Goal: Task Accomplishment & Management: Manage account settings

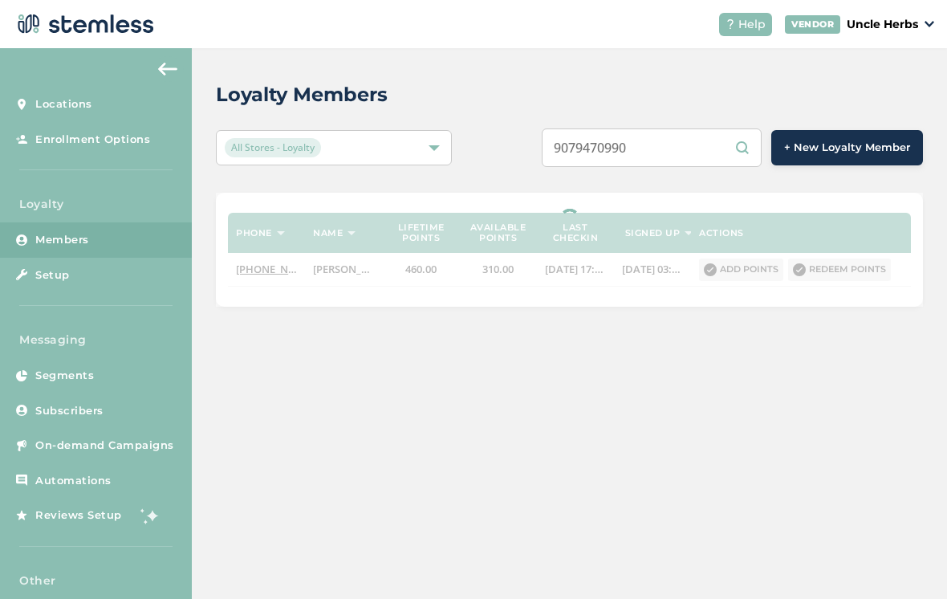
scroll to position [25, 0]
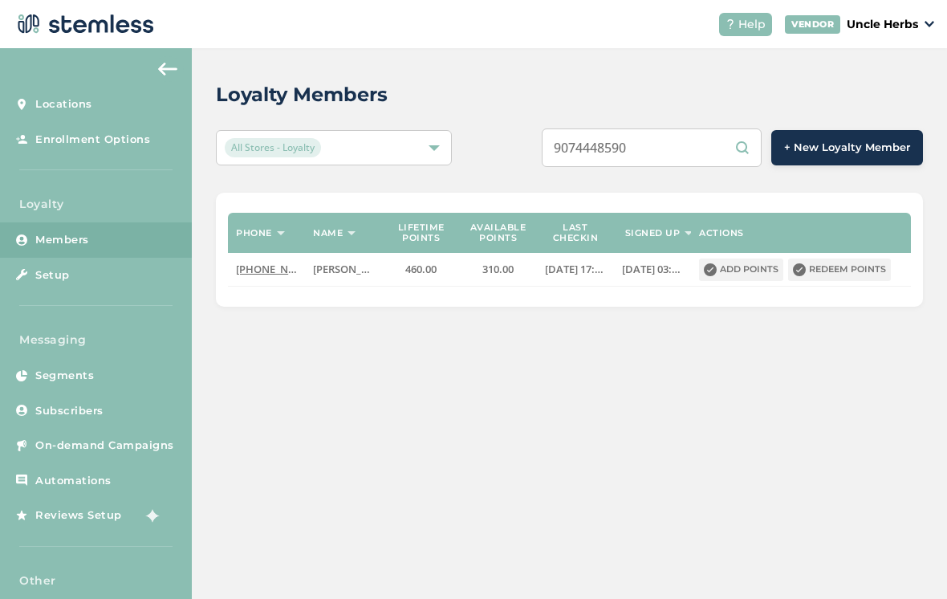
click at [706, 128] on input "9074448590" at bounding box center [652, 147] width 220 height 39
type input "9074448590"
click at [753, 128] on input "9074448590" at bounding box center [652, 147] width 220 height 39
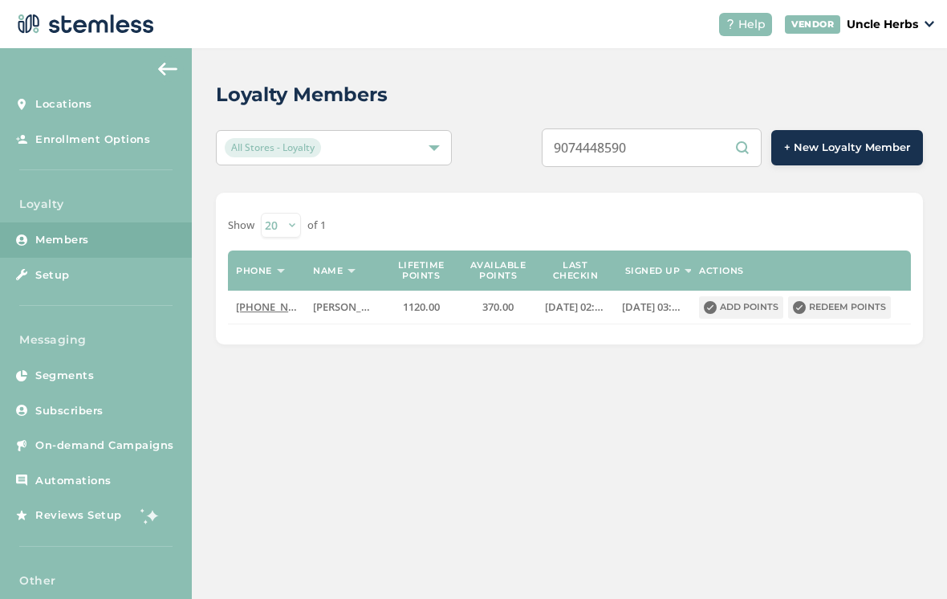
click at [848, 296] on button "Redeem points" at bounding box center [839, 307] width 103 height 22
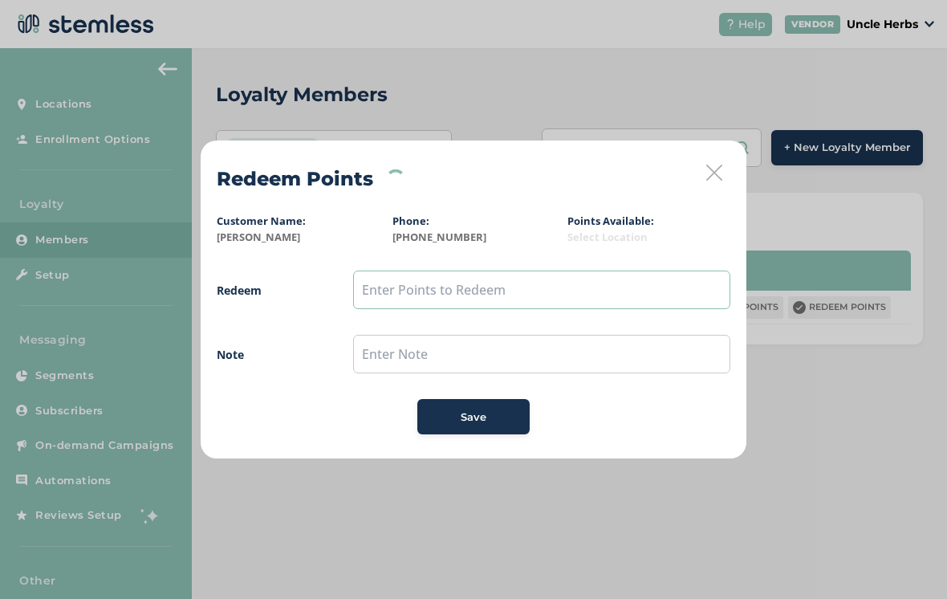
click at [571, 286] on input "text" at bounding box center [541, 289] width 377 height 39
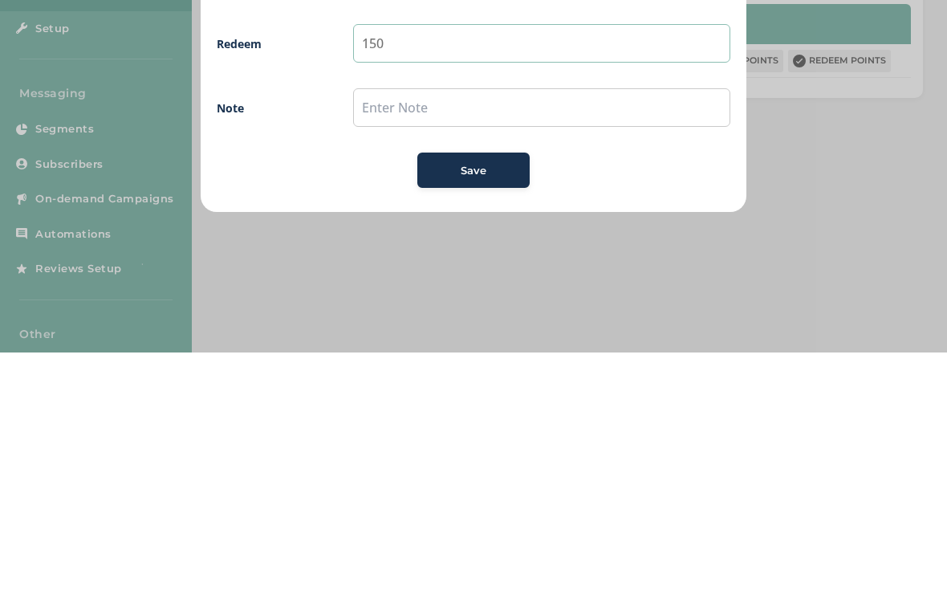
type input "150"
click at [473, 399] on button "Save" at bounding box center [473, 416] width 112 height 35
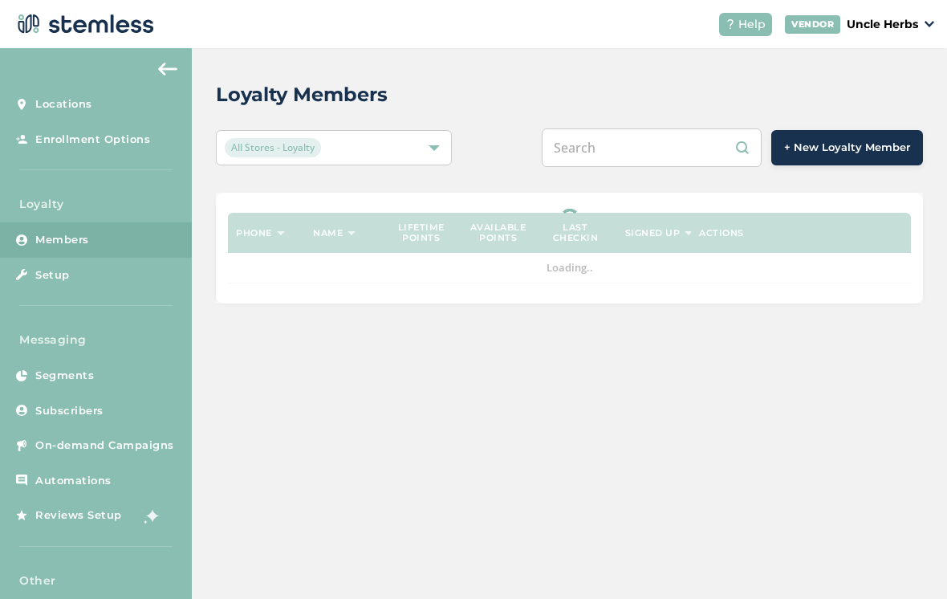
click at [691, 134] on input "text" at bounding box center [652, 147] width 220 height 39
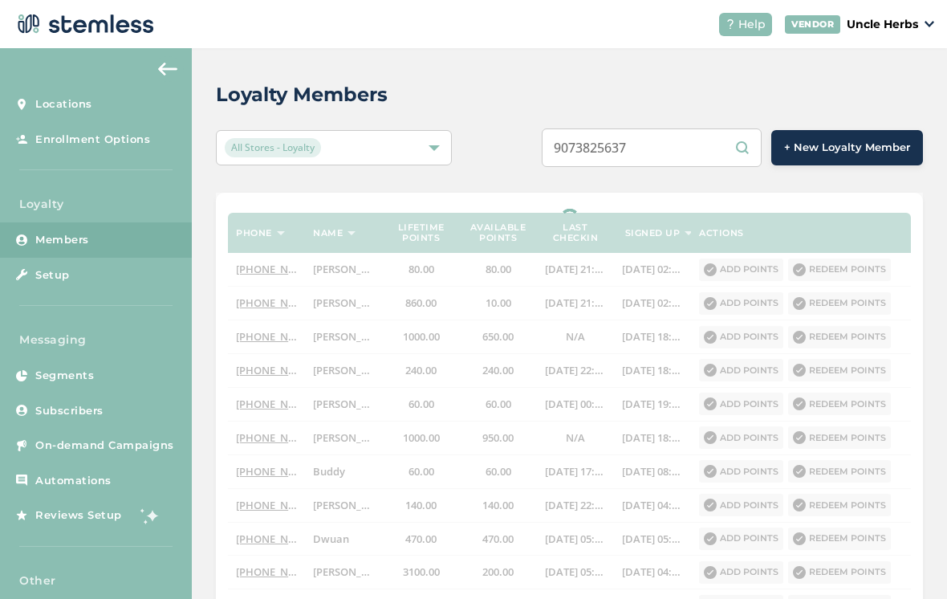
click at [749, 141] on input "9073825637" at bounding box center [652, 147] width 220 height 39
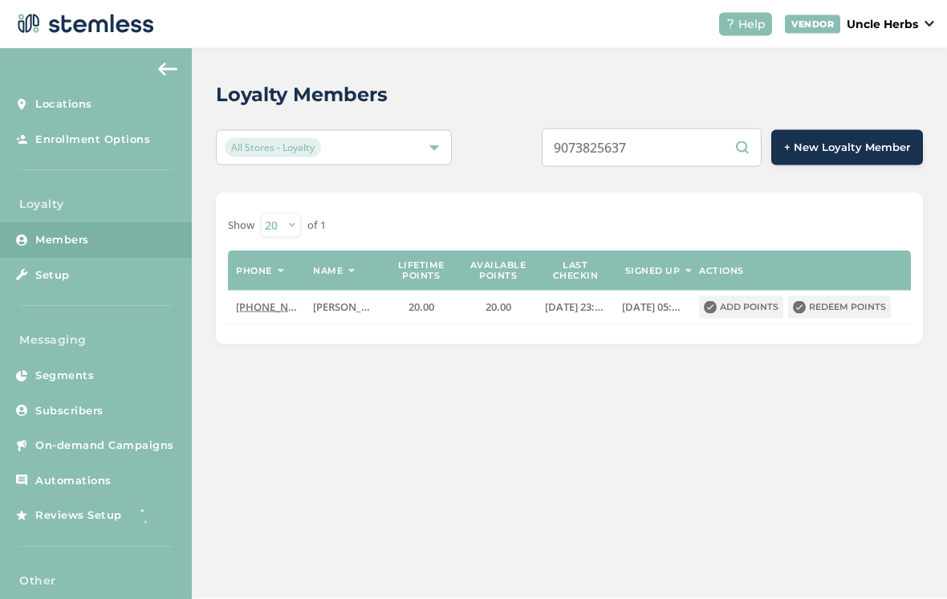
scroll to position [25, 0]
click at [691, 128] on input "9073825637" at bounding box center [652, 147] width 220 height 39
click at [708, 128] on input "9073825637" at bounding box center [652, 147] width 220 height 39
click at [710, 128] on input "9074448590" at bounding box center [652, 147] width 220 height 39
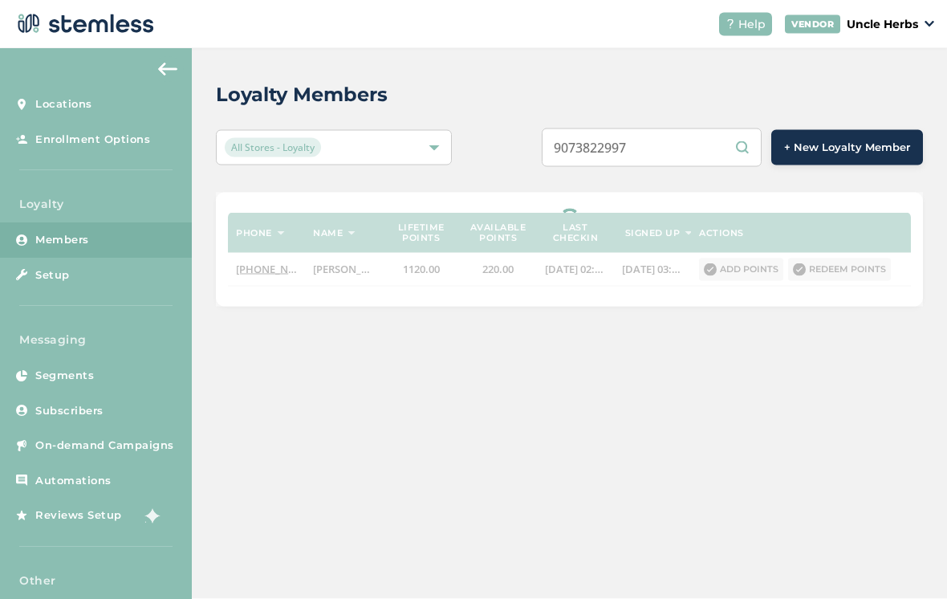
scroll to position [3, 0]
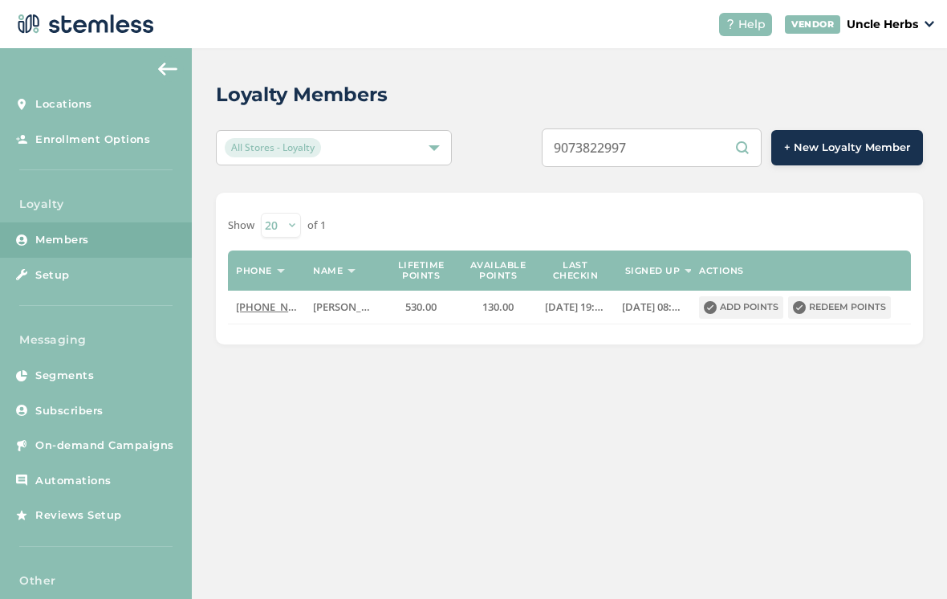
click at [711, 148] on input "9073822997" at bounding box center [652, 147] width 220 height 39
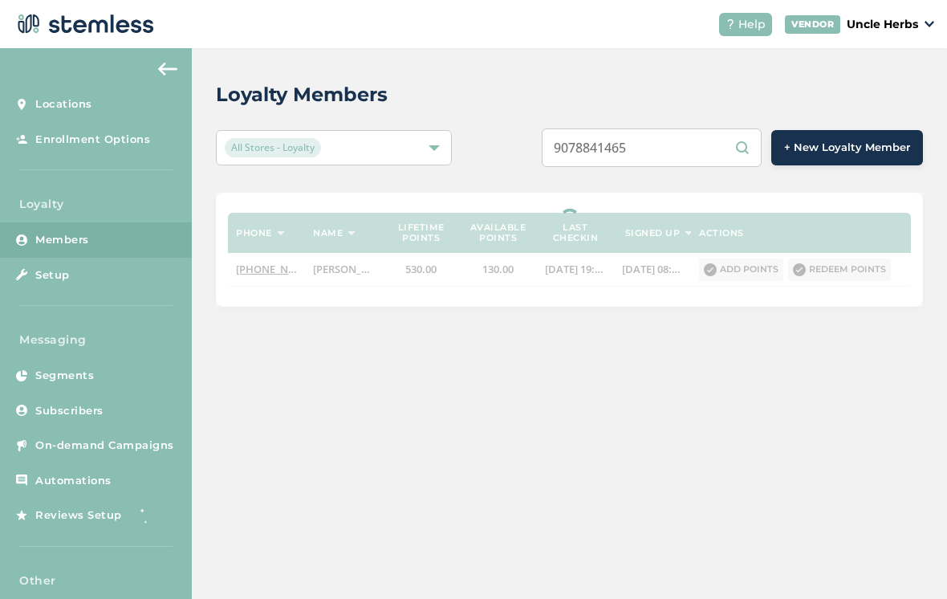
click at [701, 144] on input "9078841465" at bounding box center [652, 147] width 220 height 39
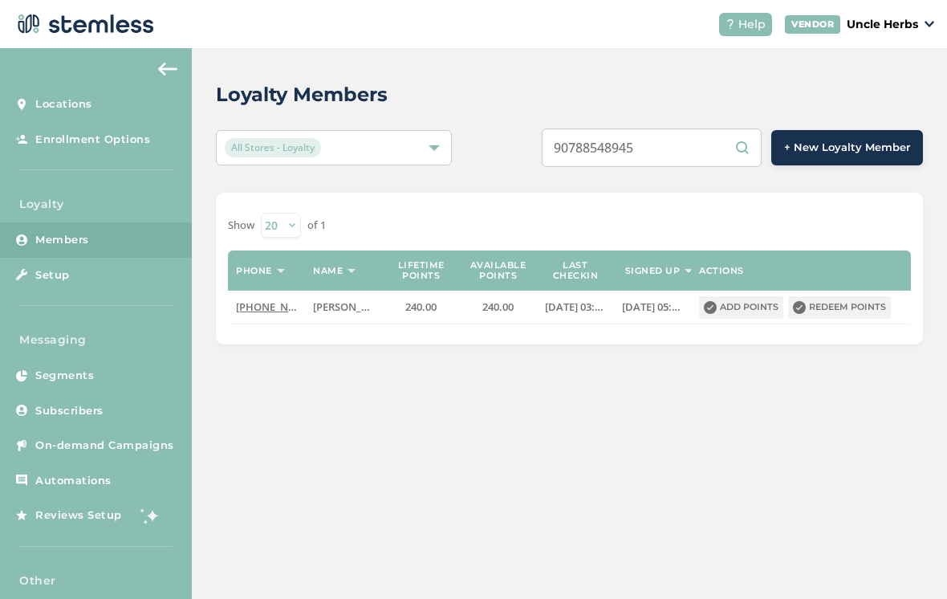
click at [715, 128] on input "90788548945" at bounding box center [652, 147] width 220 height 39
click at [697, 143] on input "90788548945" at bounding box center [652, 147] width 220 height 39
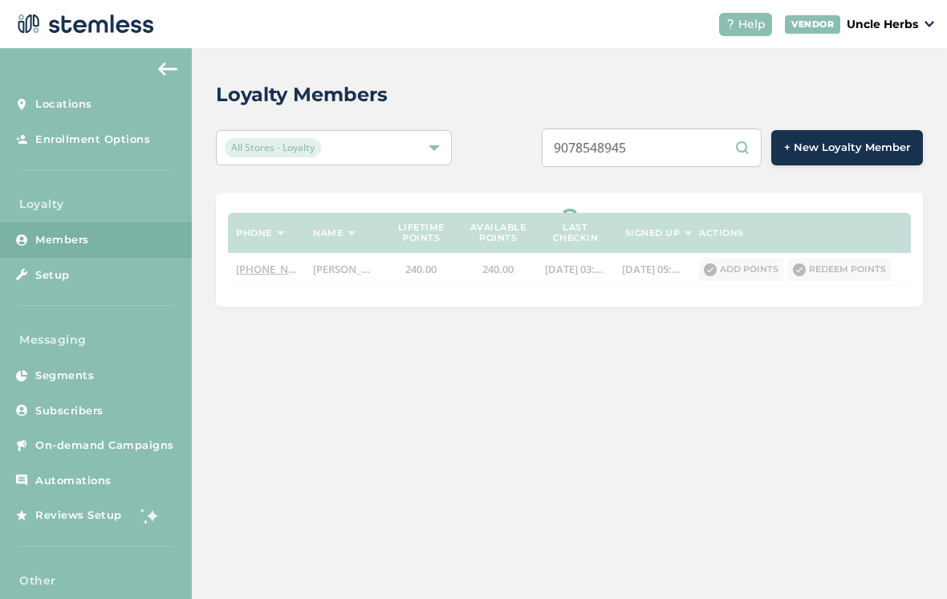
scroll to position [25, 0]
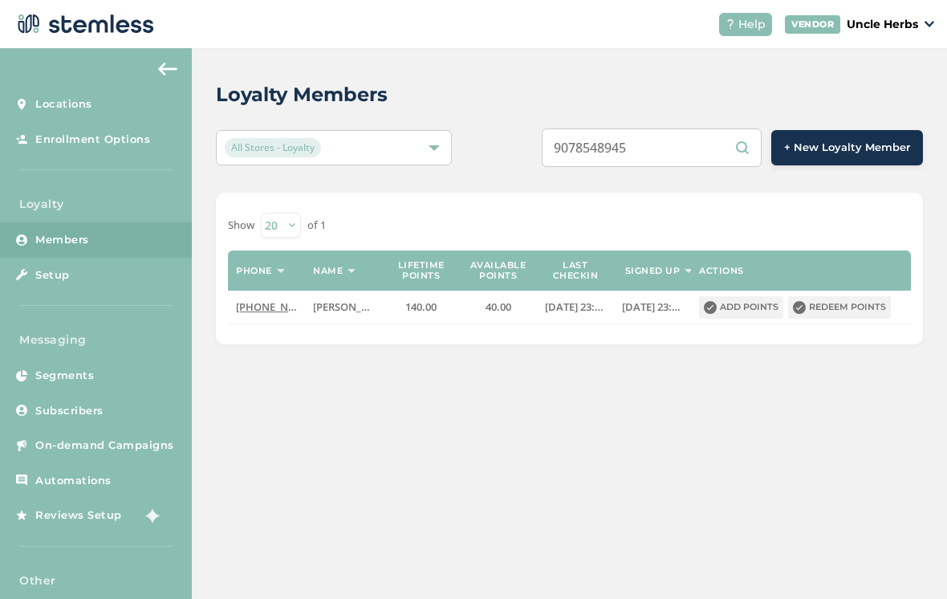
click at [710, 129] on input "9078548945" at bounding box center [652, 147] width 220 height 39
click at [700, 136] on input "9077275017" at bounding box center [652, 147] width 220 height 39
type input "9072312947"
